Goal: Information Seeking & Learning: Learn about a topic

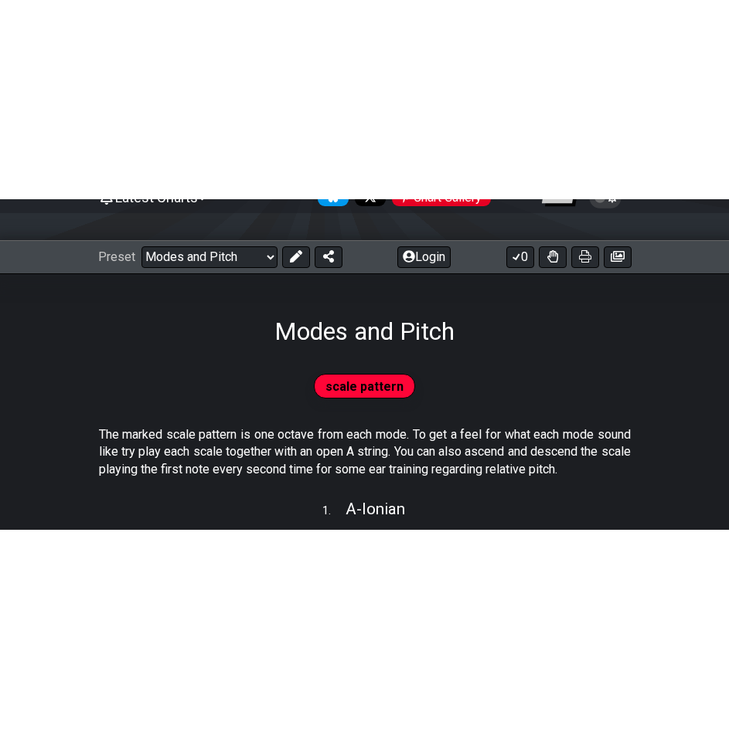
scroll to position [155, 0]
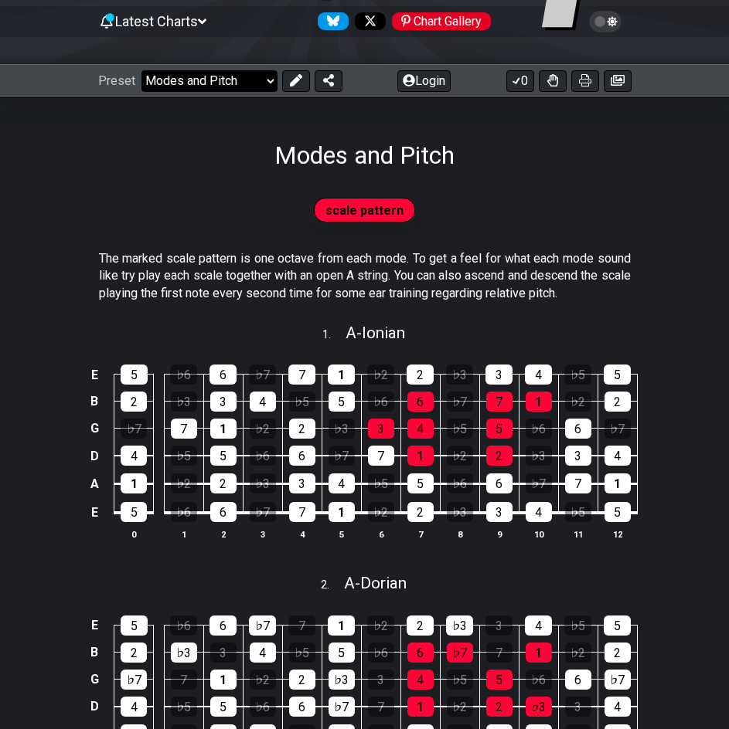
click at [253, 79] on select "Welcome to #fretflip! Initial Preset Custom Preset Minor Pentatonic Major Penta…" at bounding box center [209, 81] width 136 height 22
click at [255, 79] on select "Welcome to #fretflip! Initial Preset Custom Preset Minor Pentatonic Major Penta…" at bounding box center [209, 81] width 136 height 22
click at [375, 204] on span "scale pattern" at bounding box center [364, 210] width 78 height 22
drag, startPoint x: 344, startPoint y: 308, endPoint x: 350, endPoint y: 314, distance: 8.7
click at [346, 309] on div "The marked scale pattern is one octave from each mode. To get a feel for what e…" at bounding box center [365, 279] width 532 height 70
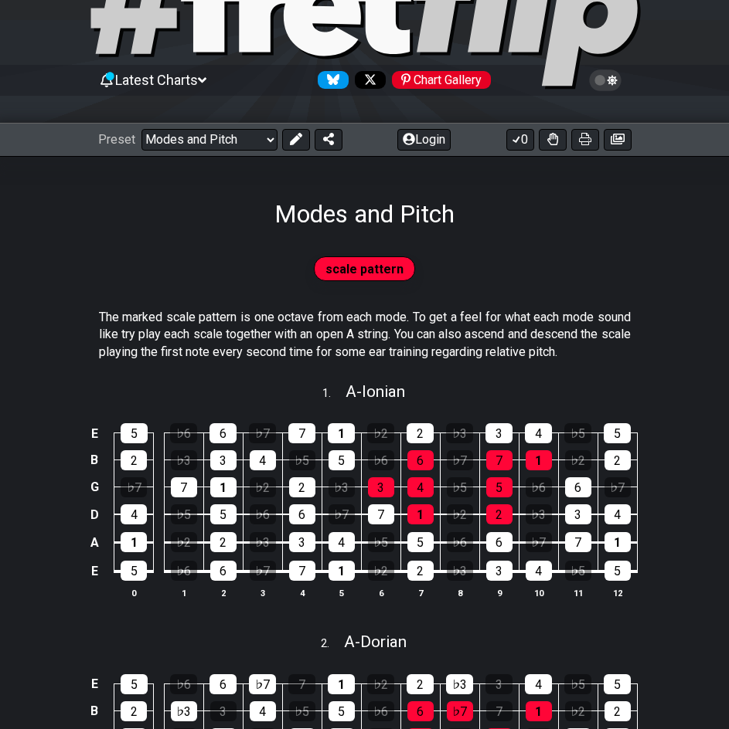
scroll to position [47, 0]
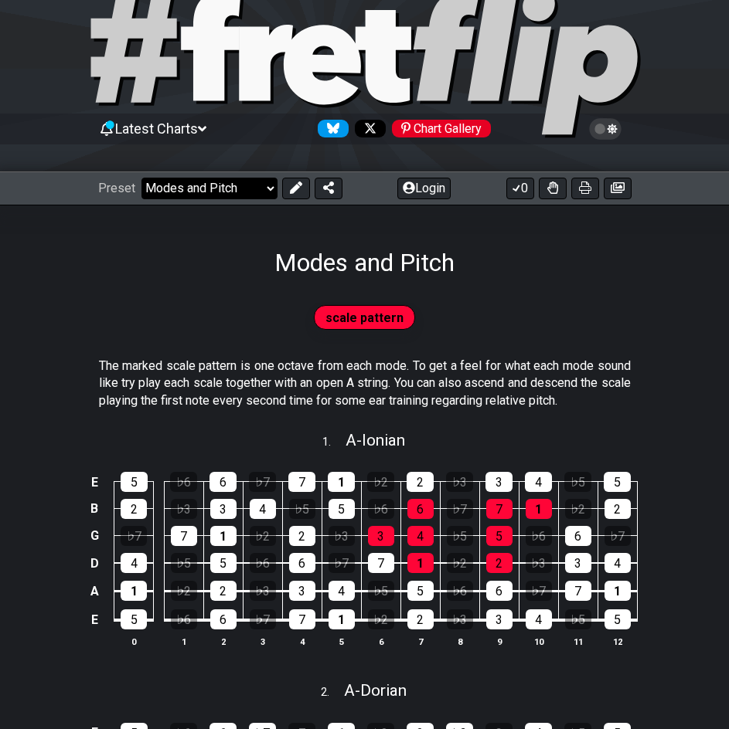
click at [195, 182] on select "Welcome to #fretflip! Initial Preset Custom Preset Minor Pentatonic Major Penta…" at bounding box center [209, 189] width 136 height 22
click at [257, 187] on select "Welcome to #fretflip! Initial Preset Custom Preset Minor Pentatonic Major Penta…" at bounding box center [209, 189] width 136 height 22
click at [141, 178] on select "Welcome to #fretflip! Initial Preset Custom Preset Minor Pentatonic Major Penta…" at bounding box center [209, 189] width 136 height 22
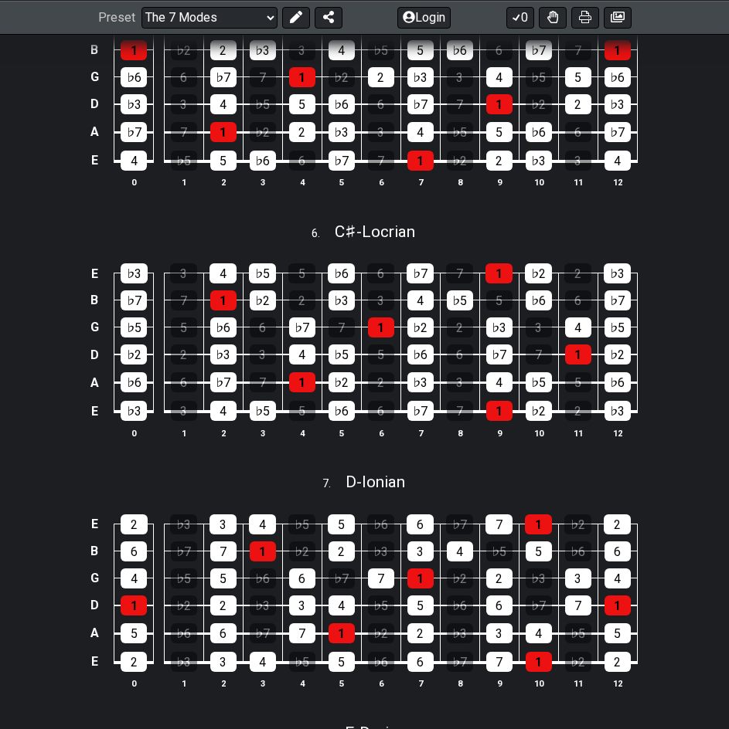
scroll to position [1593, 0]
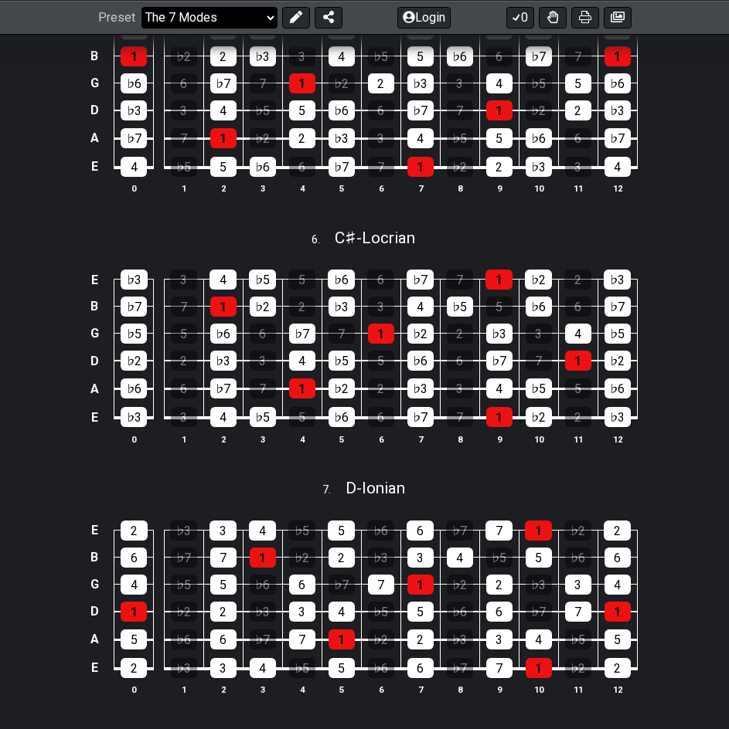
click at [259, 9] on select "Welcome to #fretflip! Initial Preset Custom Preset Minor Pentatonic Major Penta…" at bounding box center [209, 17] width 136 height 22
click at [141, 28] on select "Welcome to #fretflip! Initial Preset Custom Preset Minor Pentatonic Major Penta…" at bounding box center [209, 17] width 136 height 22
select select "/minor-pentatonic"
select select "C"
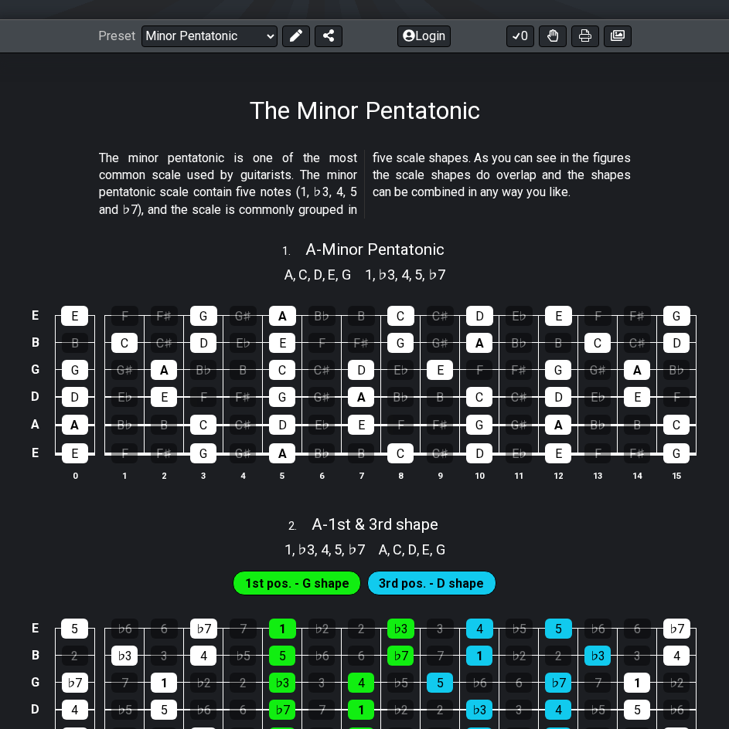
scroll to position [171, 0]
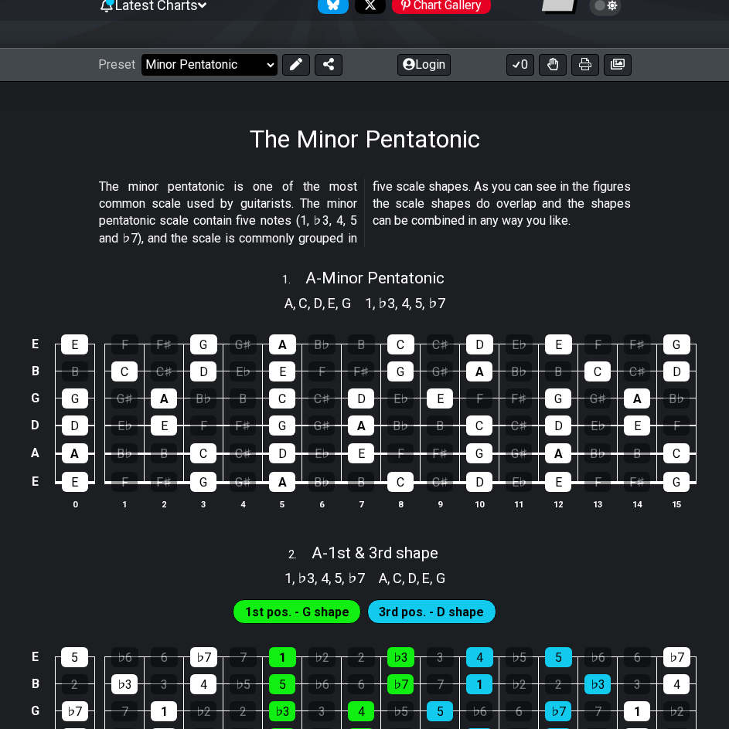
click at [237, 62] on select "Welcome to #fretflip! Initial Preset Custom Preset Minor Pentatonic Major Penta…" at bounding box center [209, 65] width 136 height 22
click at [141, 54] on select "Welcome to #fretflip! Initial Preset Custom Preset Minor Pentatonic Major Penta…" at bounding box center [209, 65] width 136 height 22
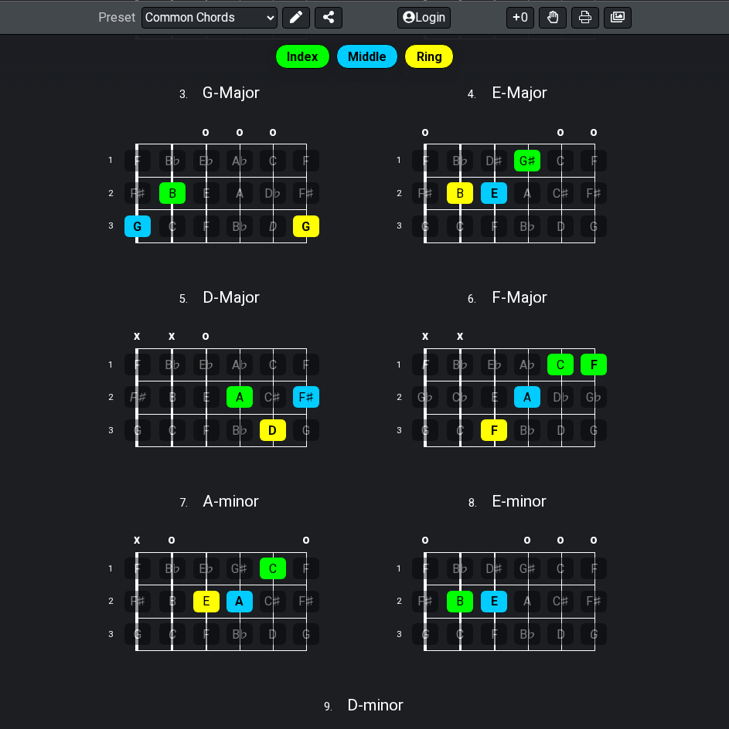
scroll to position [1021, 0]
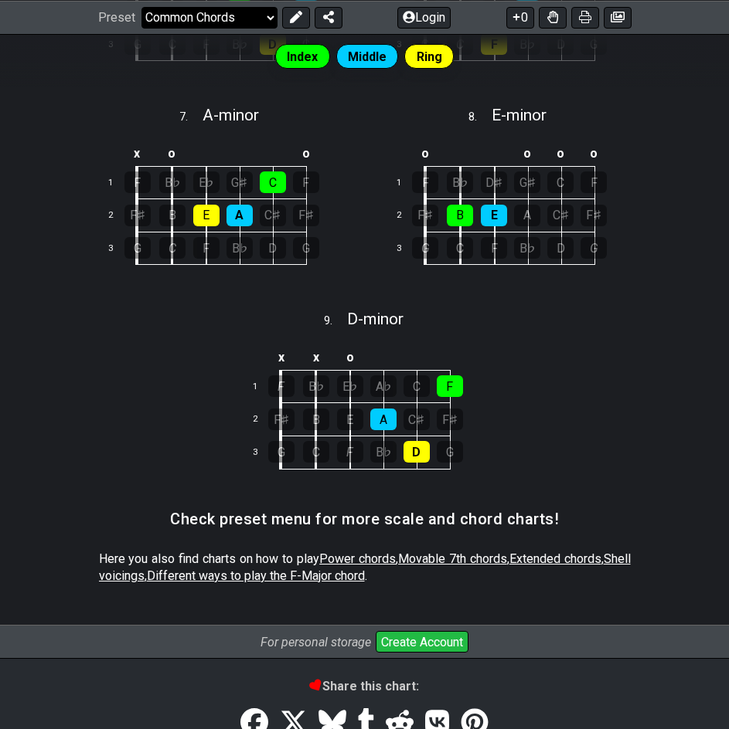
click at [212, 19] on select "Welcome to #fretflip! Initial Preset Custom Preset Minor Pentatonic Major Penta…" at bounding box center [209, 17] width 136 height 22
click at [141, 28] on select "Welcome to #fretflip! Initial Preset Custom Preset Minor Pentatonic Major Penta…" at bounding box center [209, 17] width 136 height 22
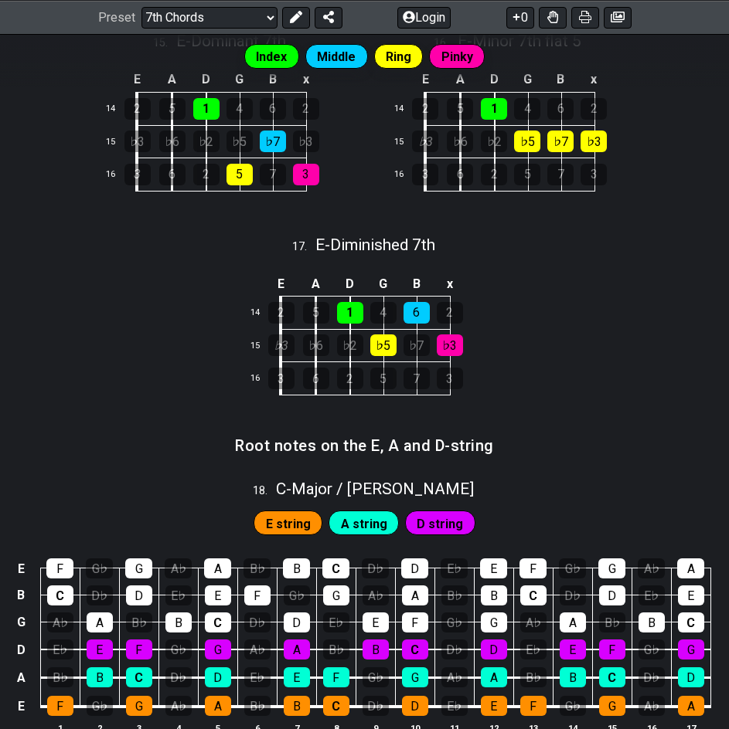
scroll to position [2086, 0]
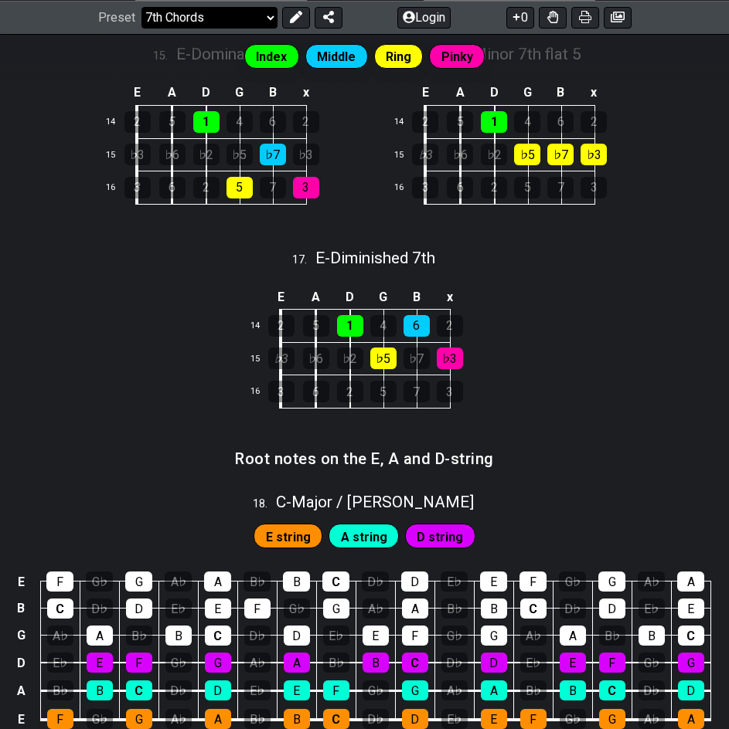
click at [217, 19] on select "Welcome to #fretflip! Initial Preset Custom Preset Minor Pentatonic Major Penta…" at bounding box center [209, 17] width 136 height 22
click at [141, 28] on select "Welcome to #fretflip! Initial Preset Custom Preset Minor Pentatonic Major Penta…" at bounding box center [209, 17] width 136 height 22
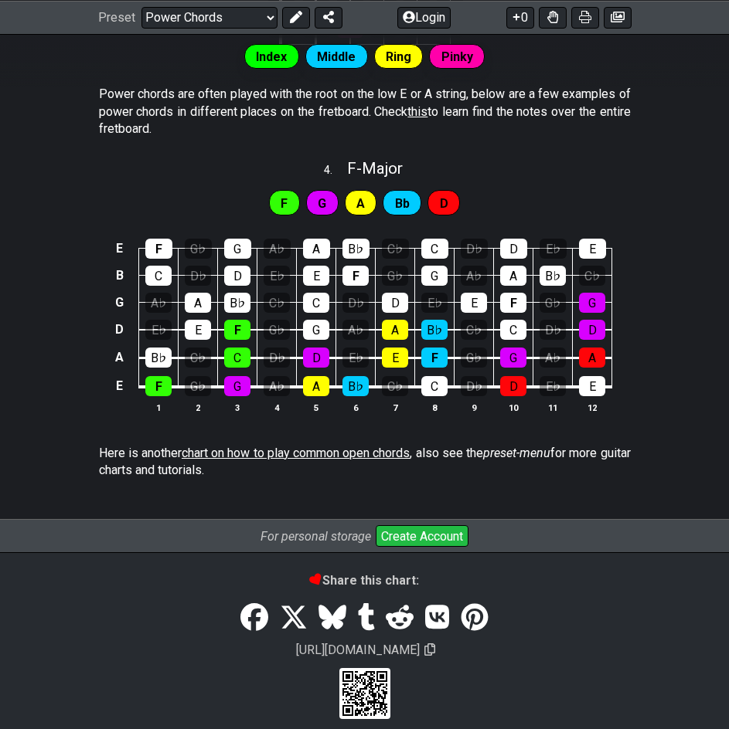
scroll to position [985, 0]
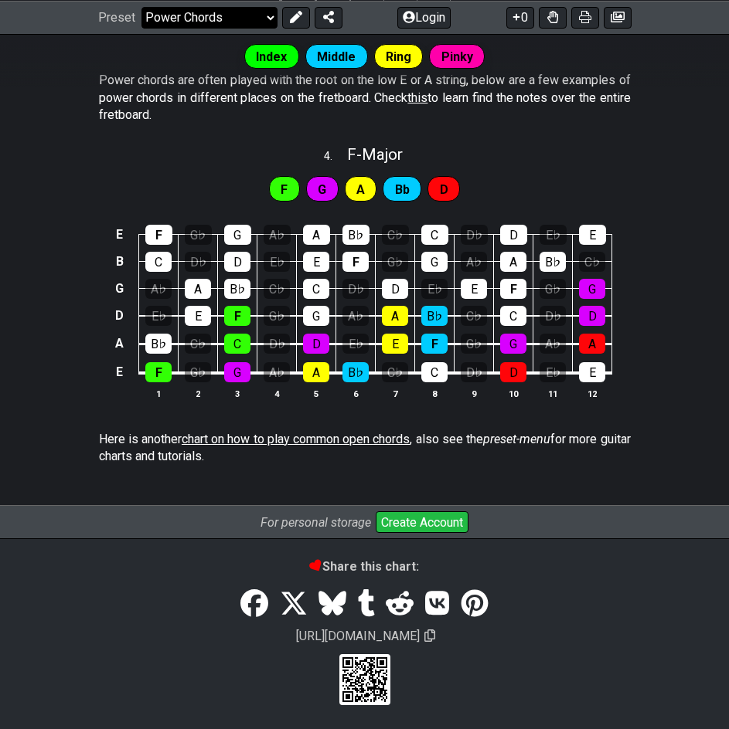
click at [199, 13] on select "Welcome to #fretflip! Initial Preset Custom Preset Minor Pentatonic Major Penta…" at bounding box center [209, 17] width 136 height 22
click at [141, 28] on select "Welcome to #fretflip! Initial Preset Custom Preset Minor Pentatonic Major Penta…" at bounding box center [209, 17] width 136 height 22
select select "/modes-and-relative-pitch"
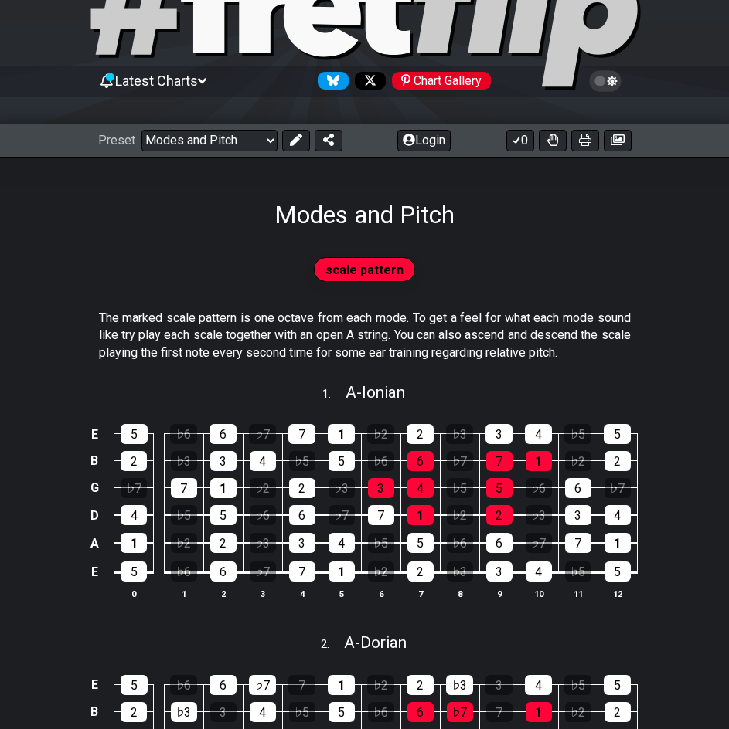
scroll to position [77, 0]
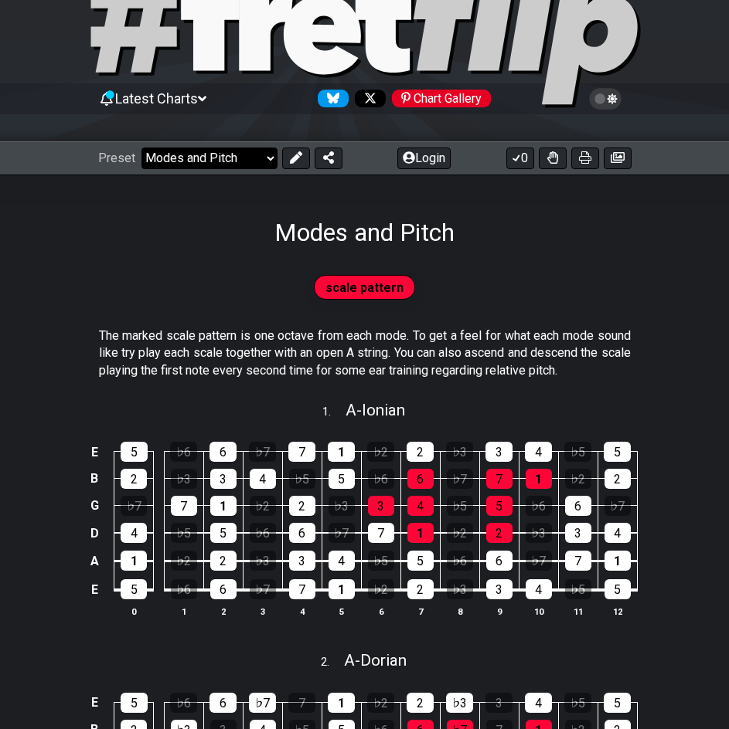
click at [226, 150] on select "Welcome to #fretflip! Initial Preset Custom Preset Minor Pentatonic Major Penta…" at bounding box center [209, 159] width 136 height 22
click at [301, 157] on button at bounding box center [296, 159] width 28 height 22
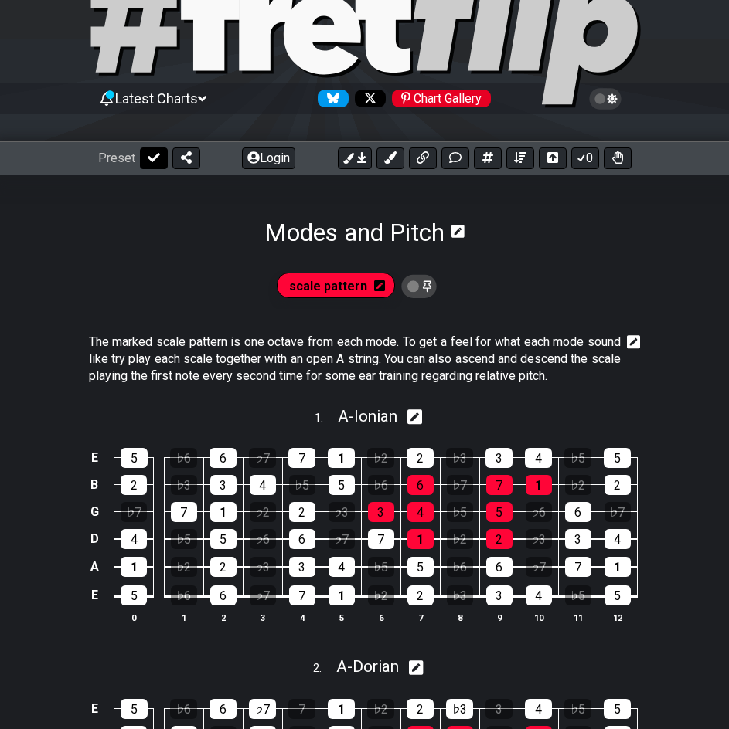
click at [144, 165] on button at bounding box center [154, 159] width 28 height 22
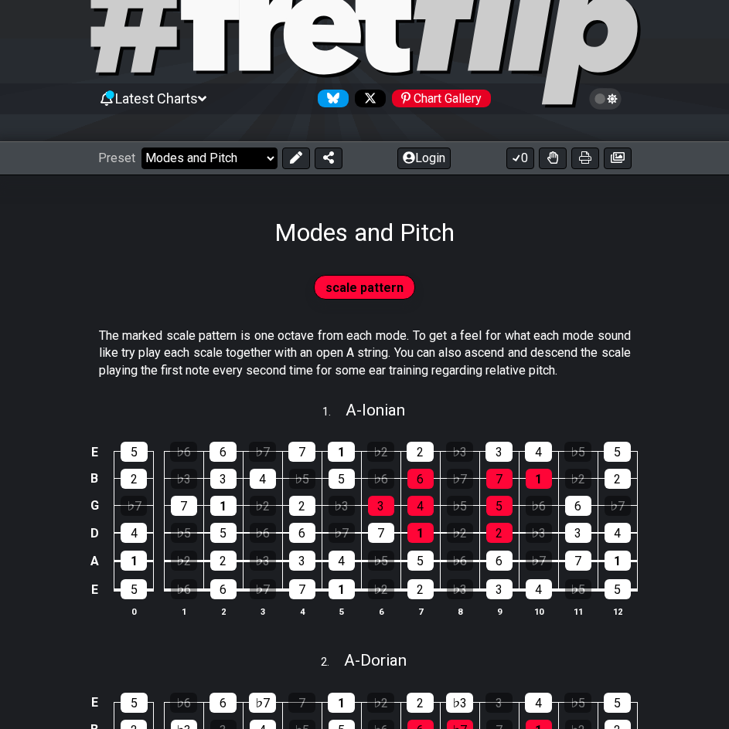
click at [158, 164] on select "Welcome to #fretflip! Initial Preset Custom Preset Minor Pentatonic Major Penta…" at bounding box center [209, 159] width 136 height 22
click at [141, 148] on select "Welcome to #fretflip! Initial Preset Custom Preset Minor Pentatonic Major Penta…" at bounding box center [209, 159] width 136 height 22
select select "/welcome"
select select "C"
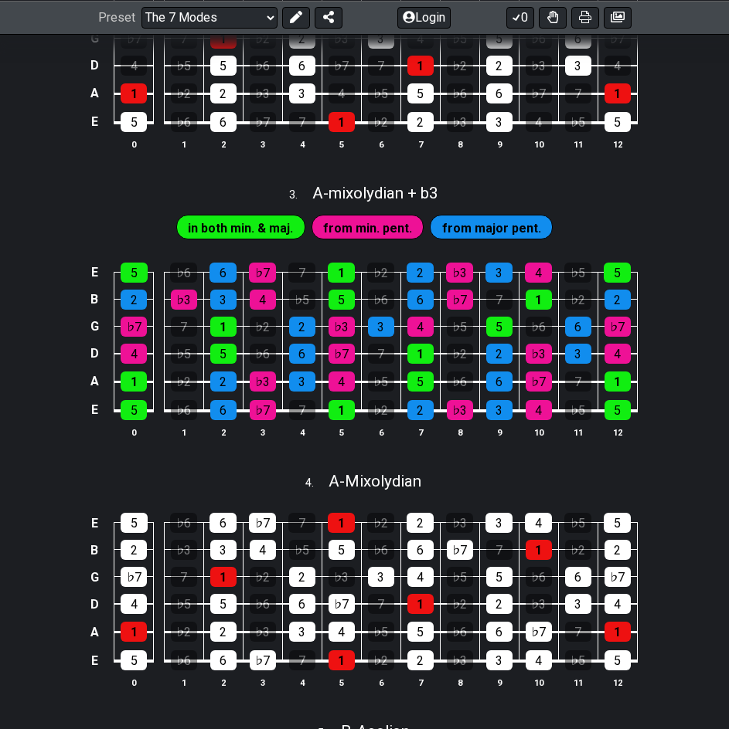
scroll to position [850, 0]
